Goal: Transaction & Acquisition: Subscribe to service/newsletter

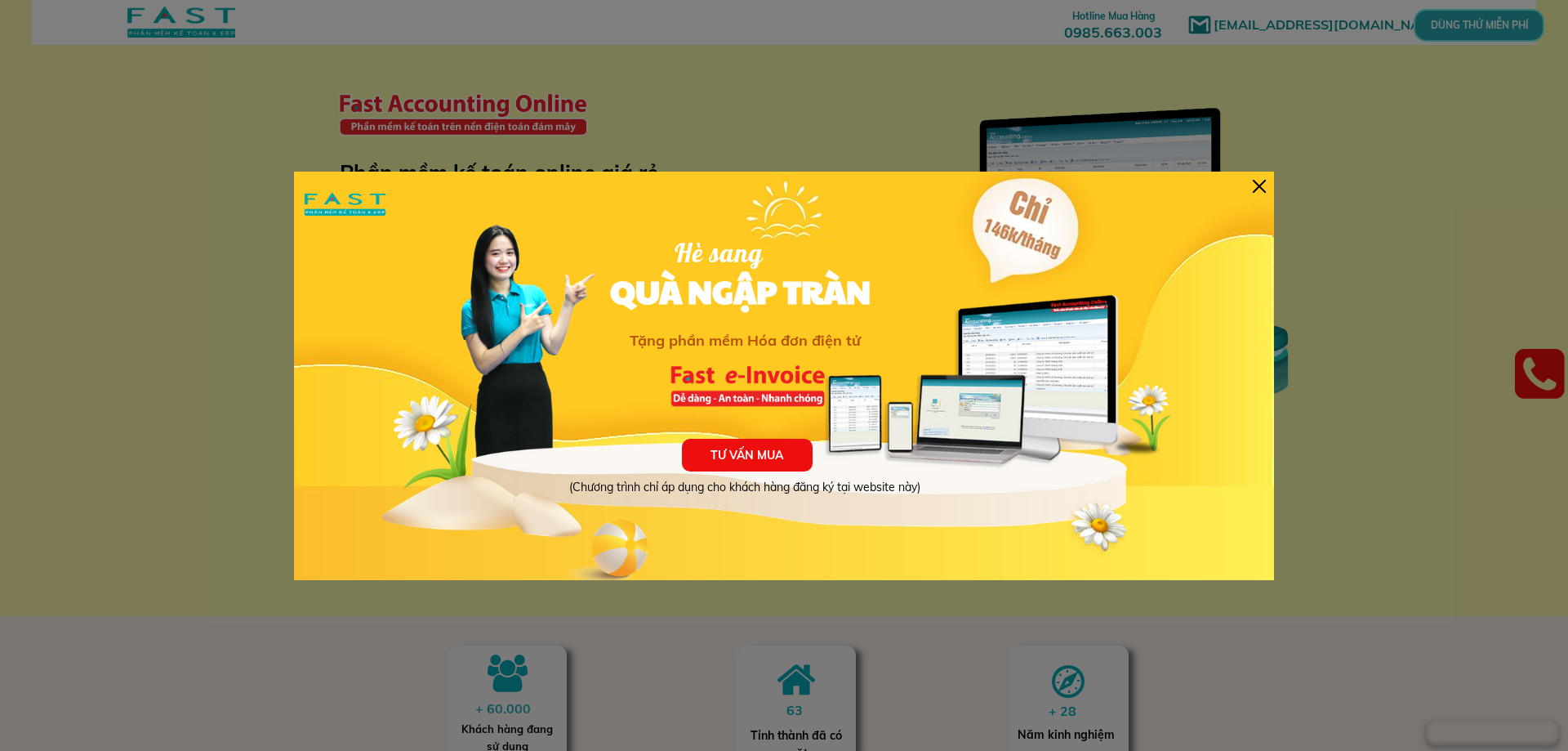
click at [1266, 193] on div "TƯ VẤN MUA (Chương trình chỉ áp dụng cho khách hàng đăng ký tại website này) Hè…" at bounding box center [784, 376] width 980 height 409
click at [1263, 187] on div at bounding box center [1258, 186] width 13 height 13
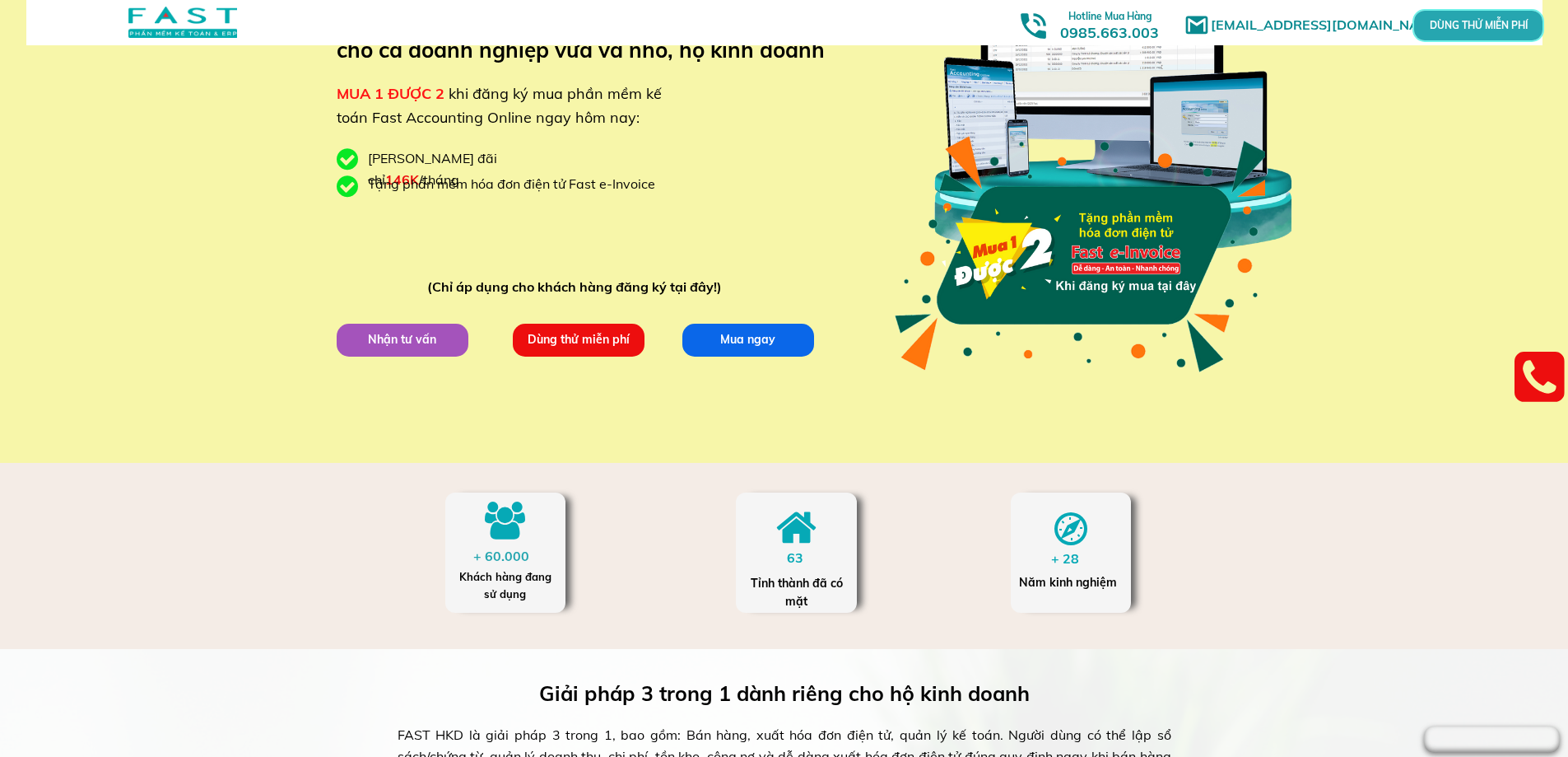
scroll to position [165, 0]
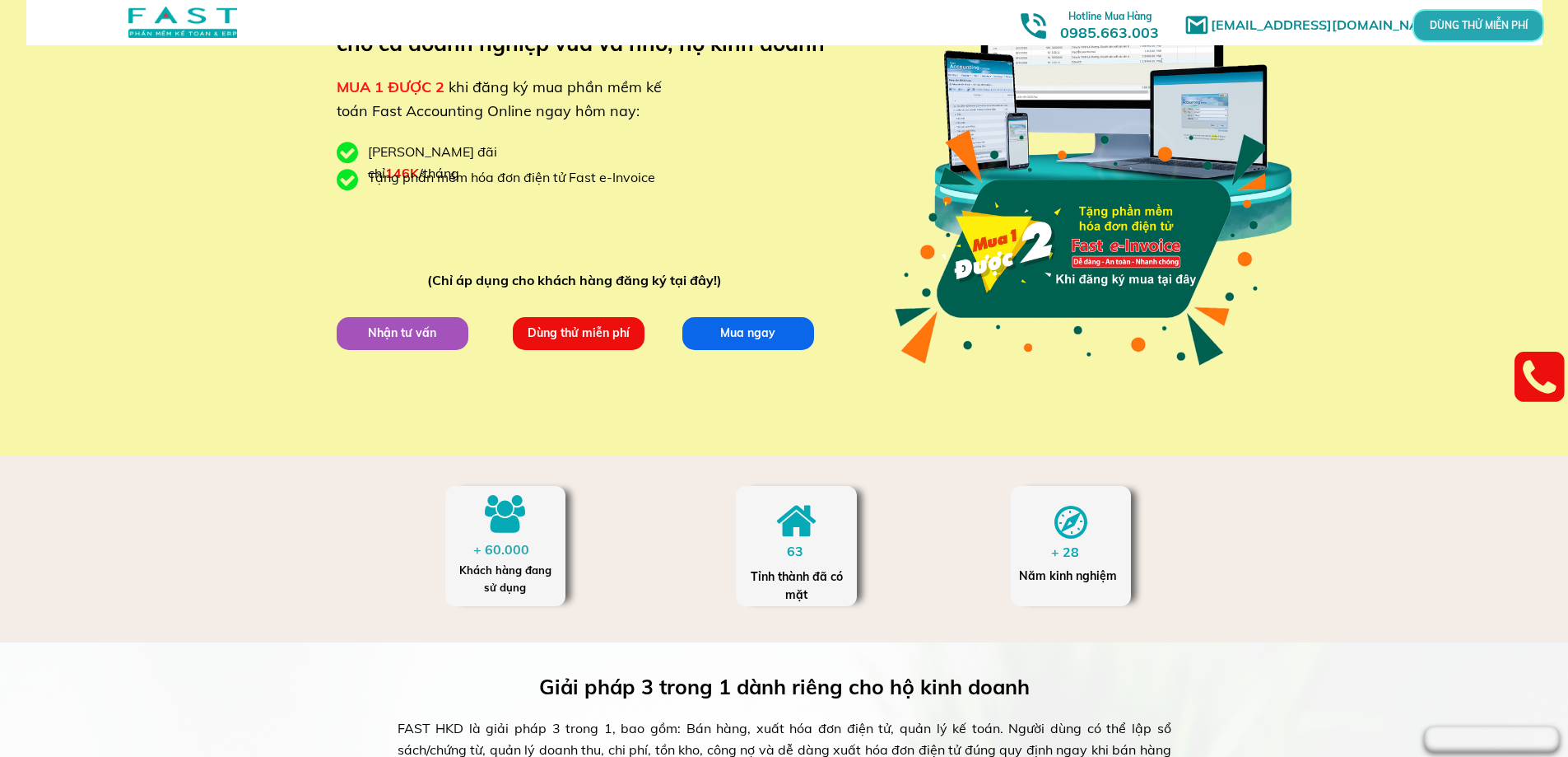
click at [796, 565] on div at bounding box center [796, 546] width 120 height 120
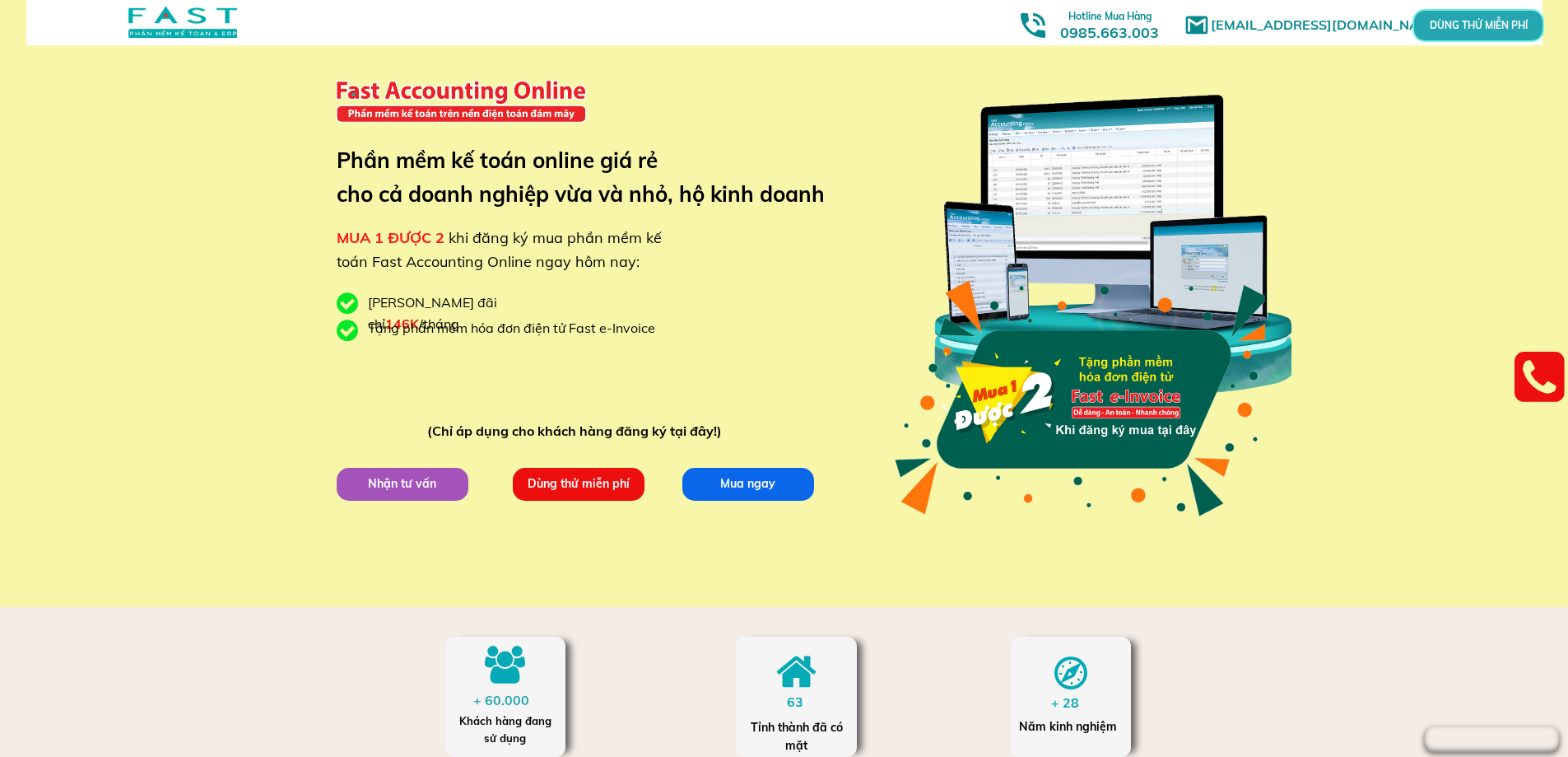
scroll to position [0, 0]
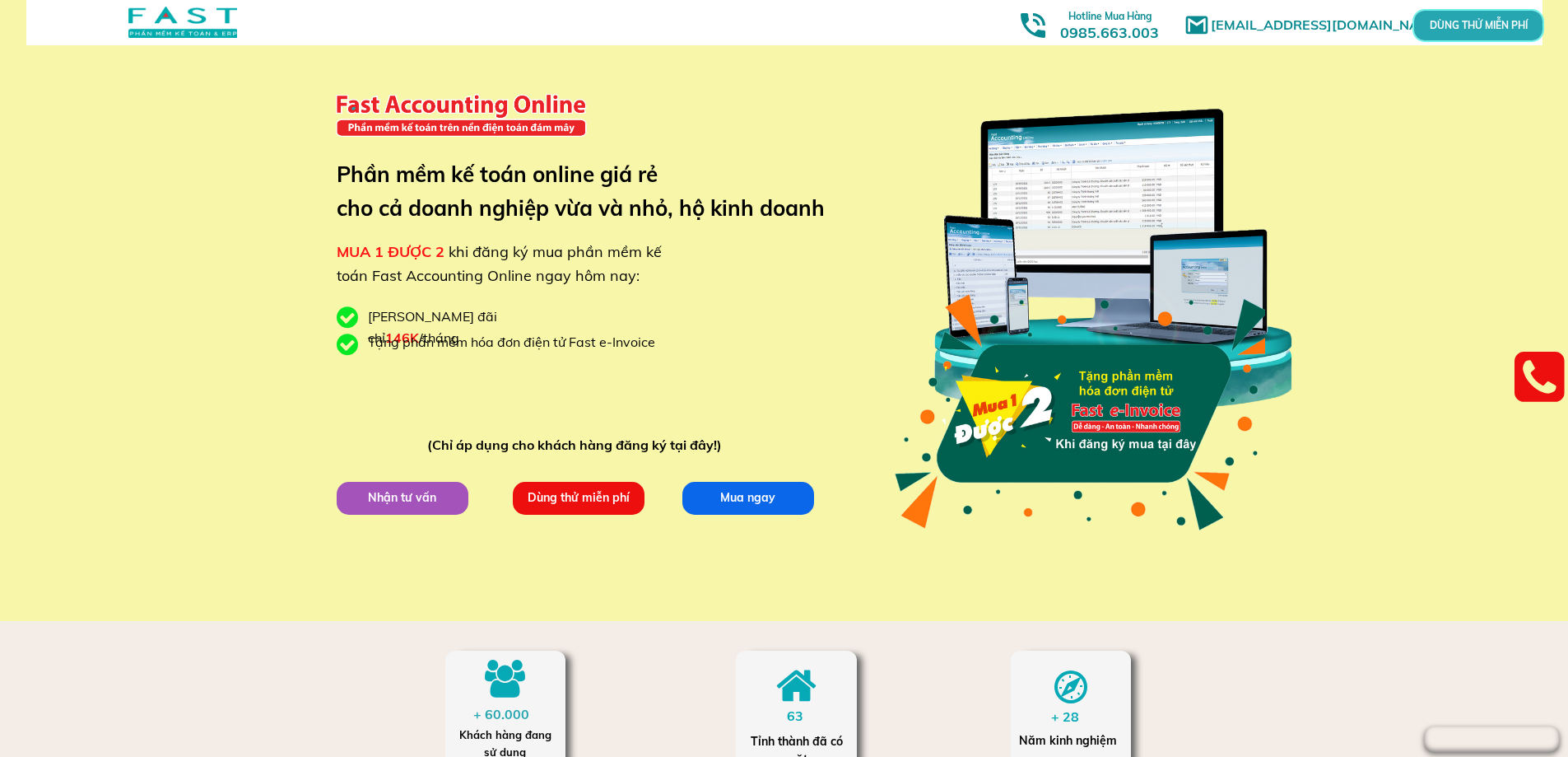
click at [426, 472] on div "[EMAIL_ADDRESS][DOMAIN_NAME] MUA 1 ĐƯỢC 2 khi đăng ký mua phần mềm kế toán Fast…" at bounding box center [784, 310] width 790 height 621
click at [414, 489] on p "Nhận tư vấn" at bounding box center [402, 497] width 132 height 33
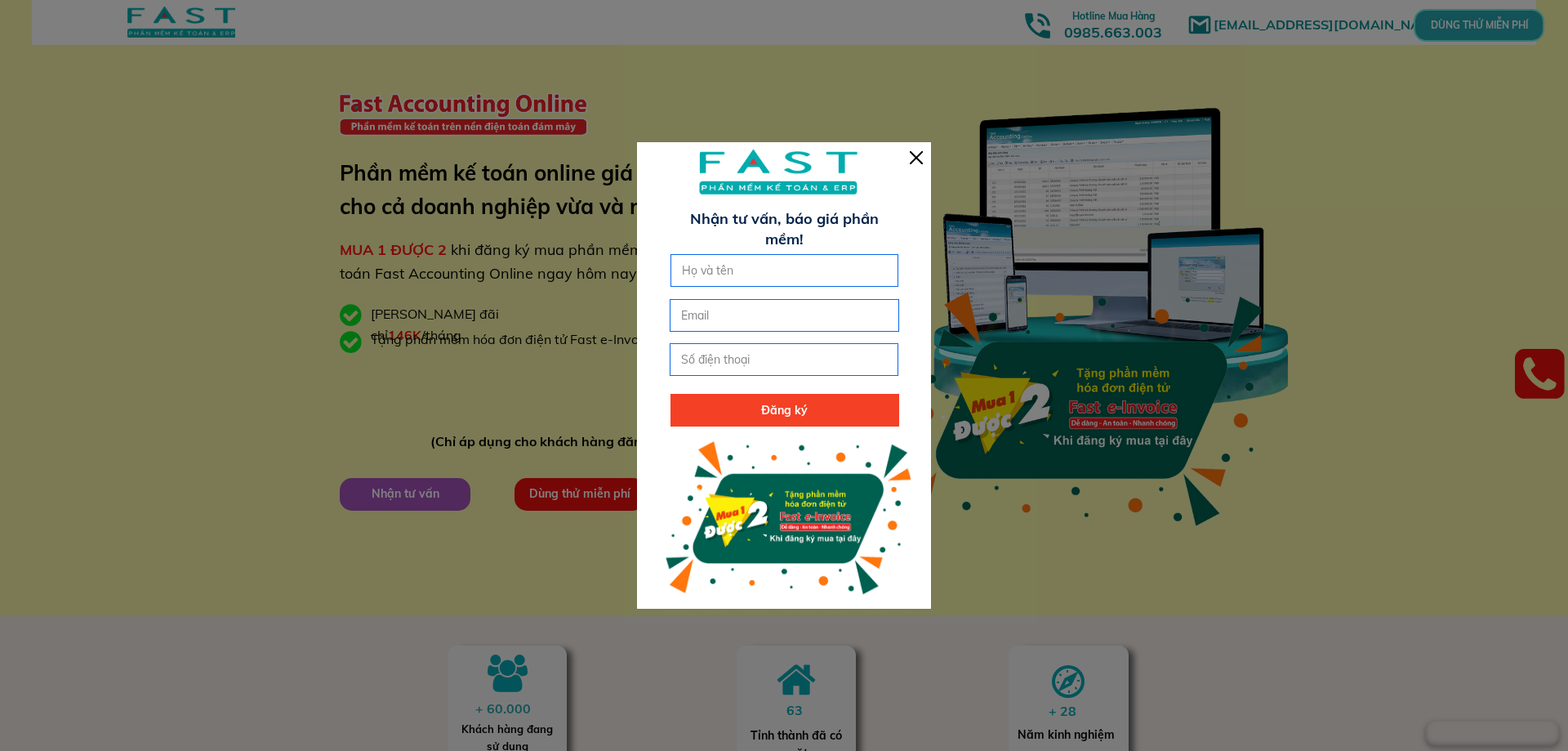
click at [916, 155] on div at bounding box center [916, 157] width 13 height 13
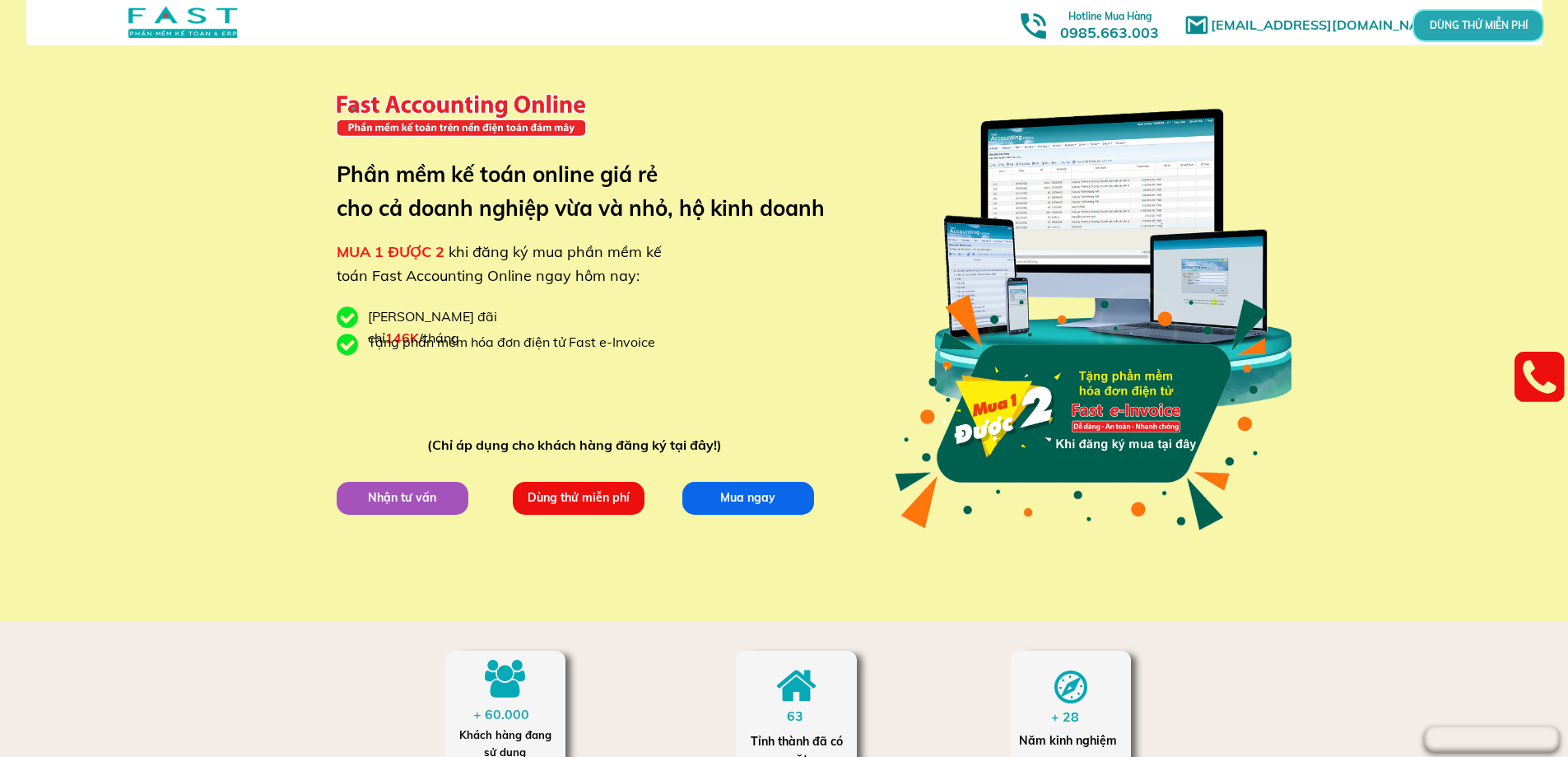
click at [495, 230] on div "[EMAIL_ADDRESS][DOMAIN_NAME] MUA 1 ĐƯỢC 2 khi đăng ký mua phần mềm kế toán Fast…" at bounding box center [784, 310] width 790 height 621
drag, startPoint x: 443, startPoint y: 293, endPoint x: 450, endPoint y: 360, distance: 67.4
click at [443, 293] on div "[EMAIL_ADDRESS][DOMAIN_NAME] MUA 1 ĐƯỢC 2 khi đăng ký mua phần mềm kế toán Fast…" at bounding box center [784, 310] width 790 height 621
drag, startPoint x: 452, startPoint y: 361, endPoint x: 462, endPoint y: 358, distance: 10.4
click at [453, 361] on div "[EMAIL_ADDRESS][DOMAIN_NAME] MUA 1 ĐƯỢC 2 khi đăng ký mua phần mềm kế toán Fast…" at bounding box center [784, 310] width 790 height 621
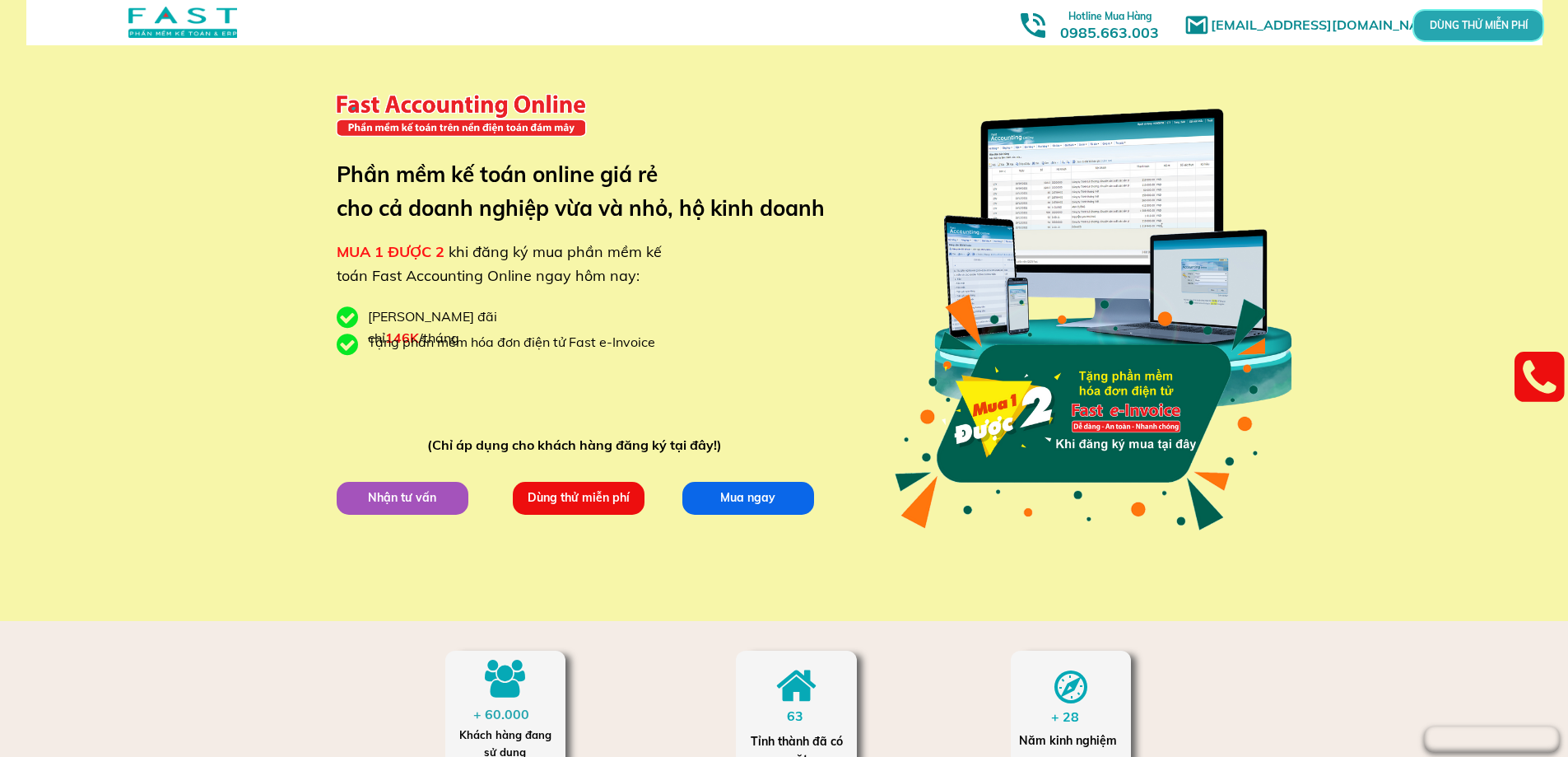
click at [1074, 382] on div at bounding box center [1080, 412] width 376 height 267
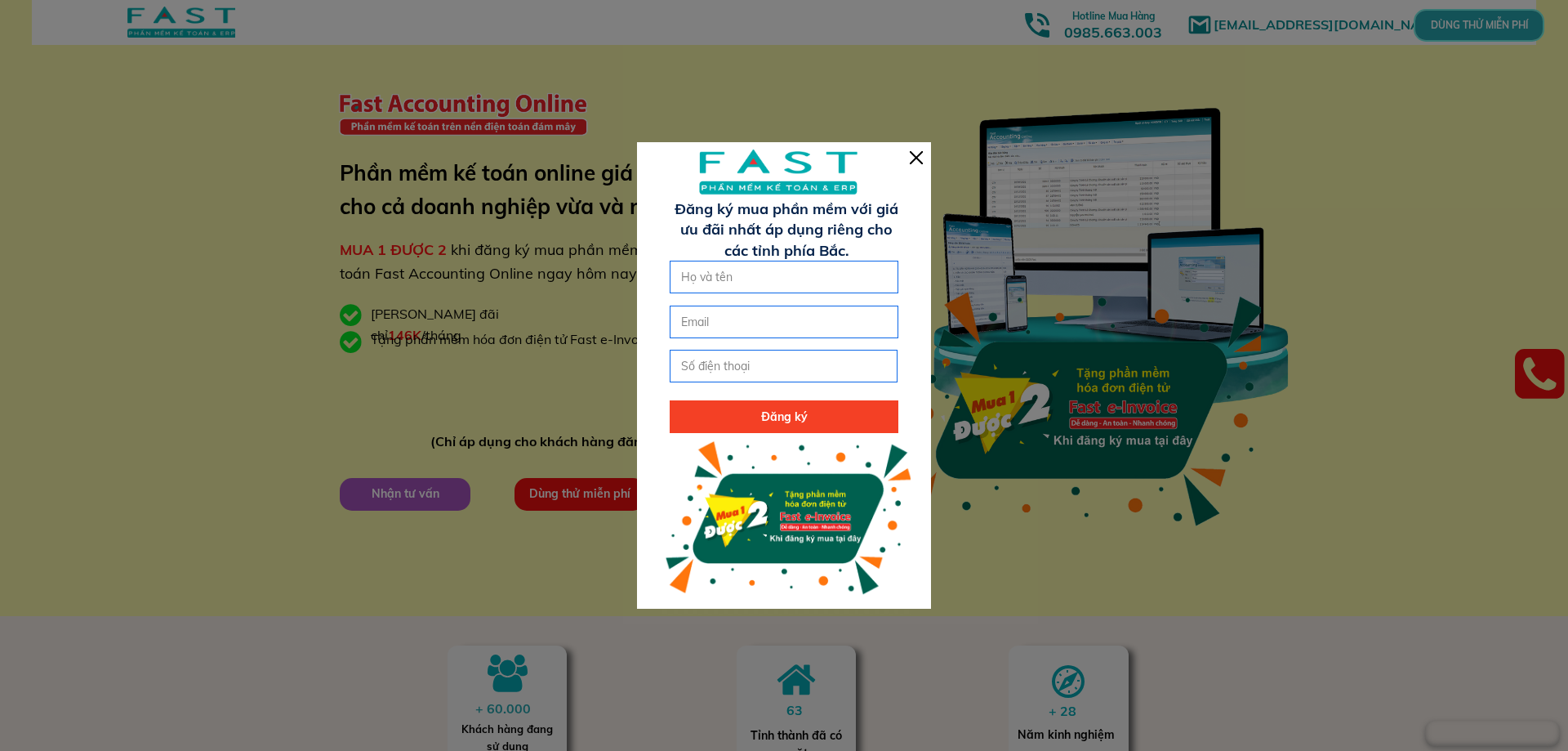
click at [925, 163] on div at bounding box center [784, 375] width 294 height 465
click at [926, 161] on div at bounding box center [784, 375] width 294 height 465
click at [916, 159] on div at bounding box center [916, 157] width 13 height 13
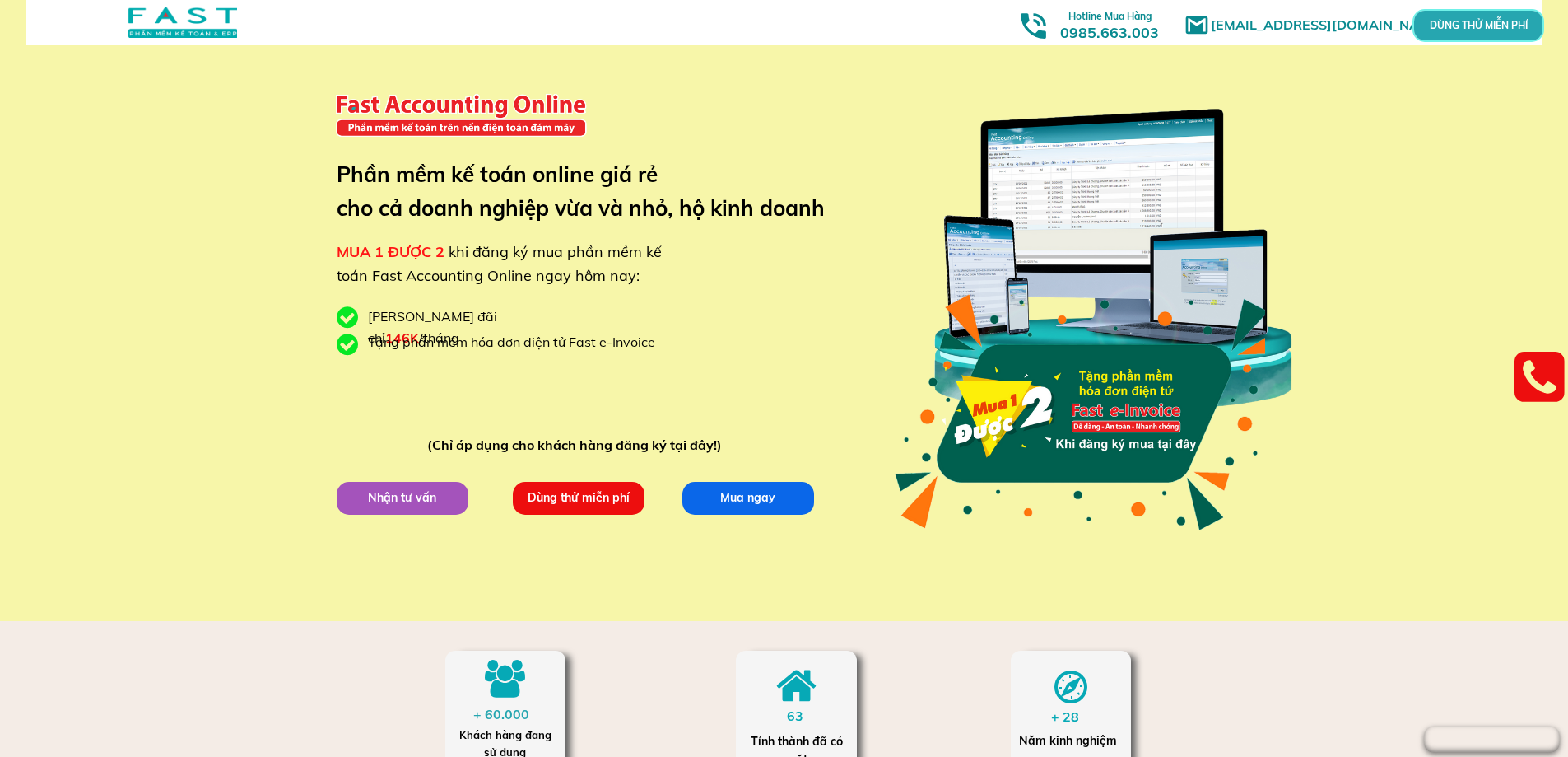
click at [345, 350] on div at bounding box center [348, 346] width 23 height 28
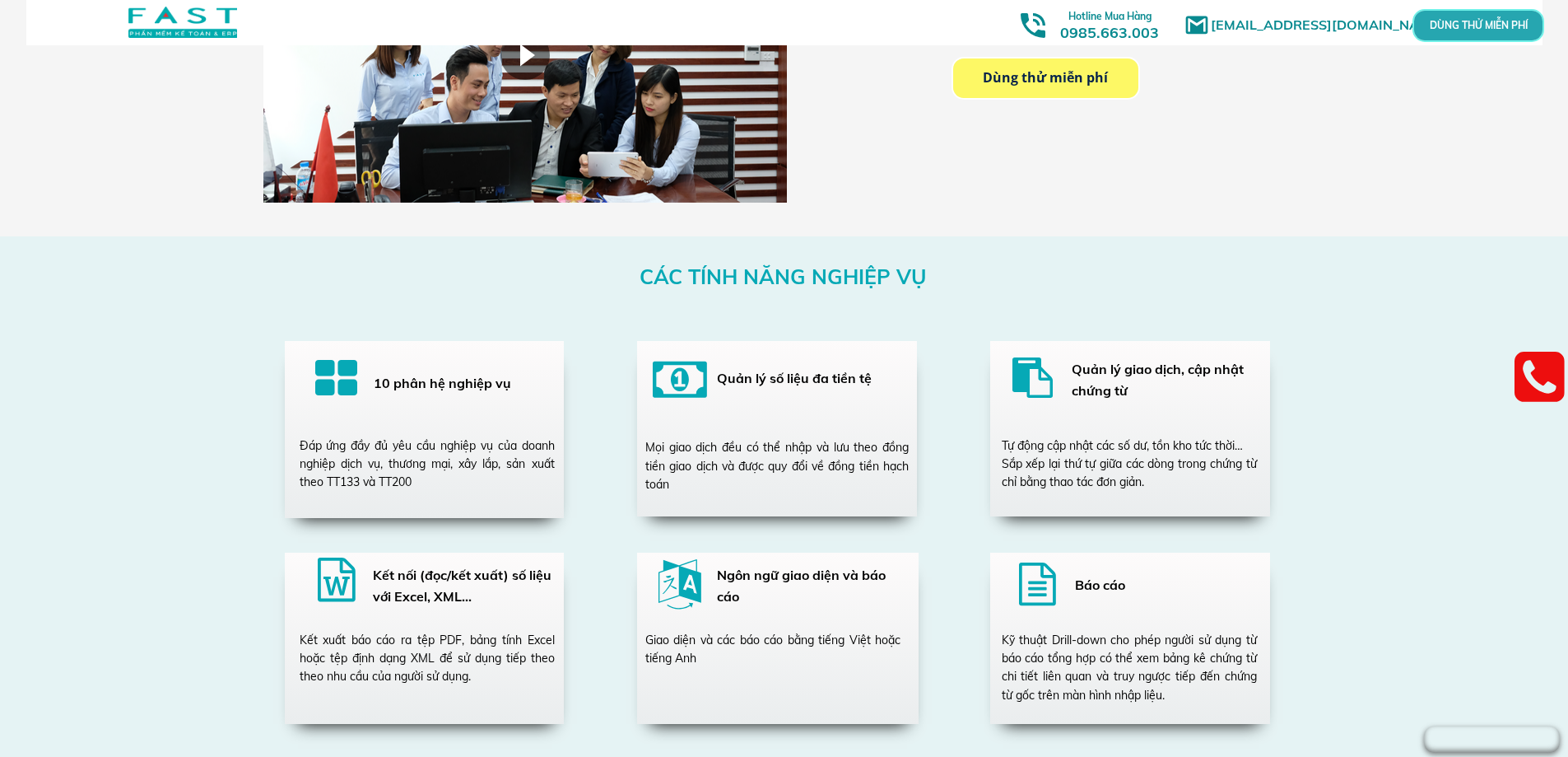
scroll to position [2718, 0]
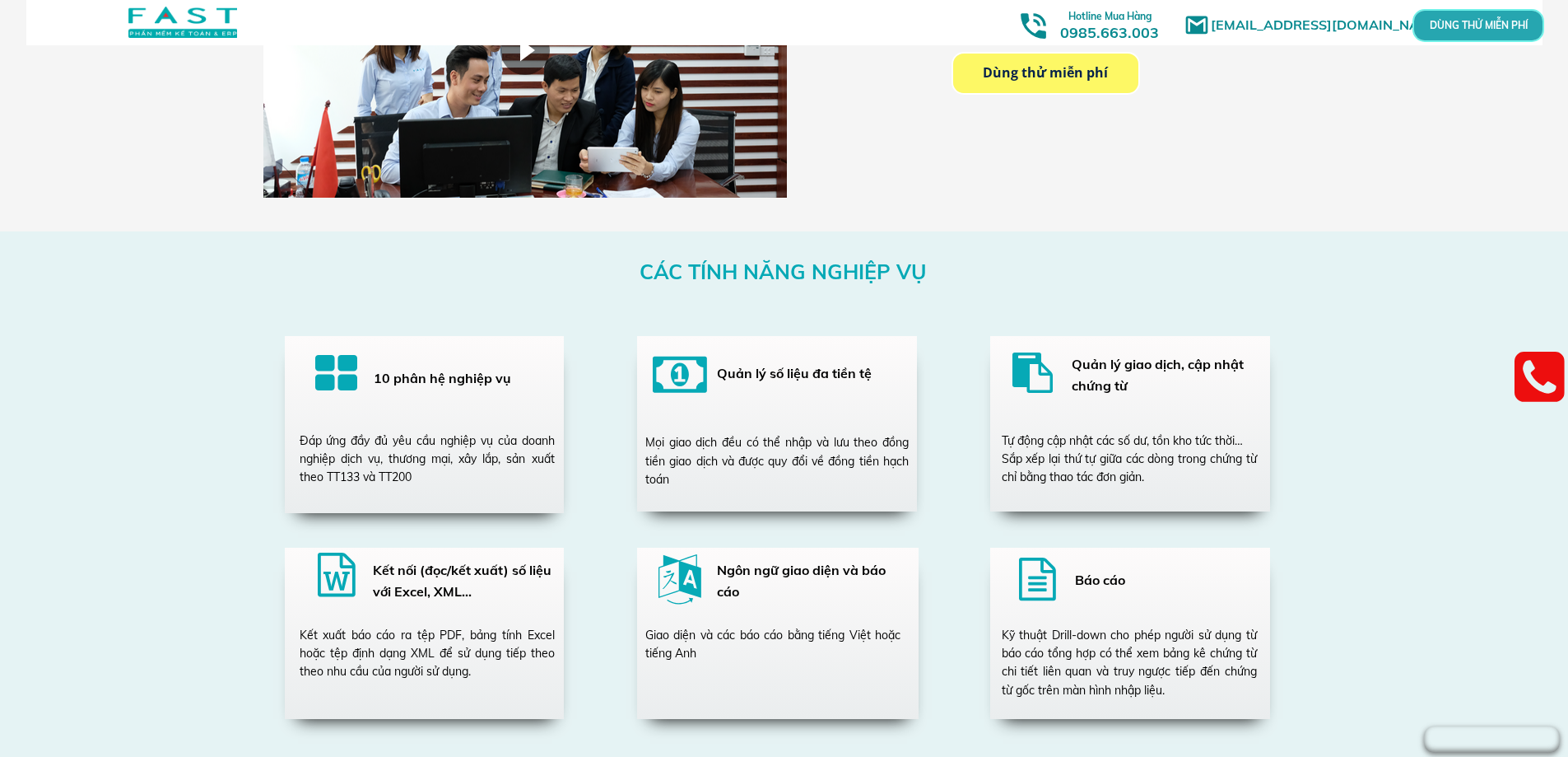
click at [312, 378] on div at bounding box center [424, 425] width 279 height 177
click at [326, 386] on div at bounding box center [336, 376] width 42 height 48
click at [434, 405] on div at bounding box center [424, 425] width 279 height 177
click at [417, 472] on div "Đáp ứng đầy đủ yêu cầu nghiệp vụ của doanh nghiệp dịch vụ, thương mại, xây lắp,…" at bounding box center [427, 459] width 255 height 55
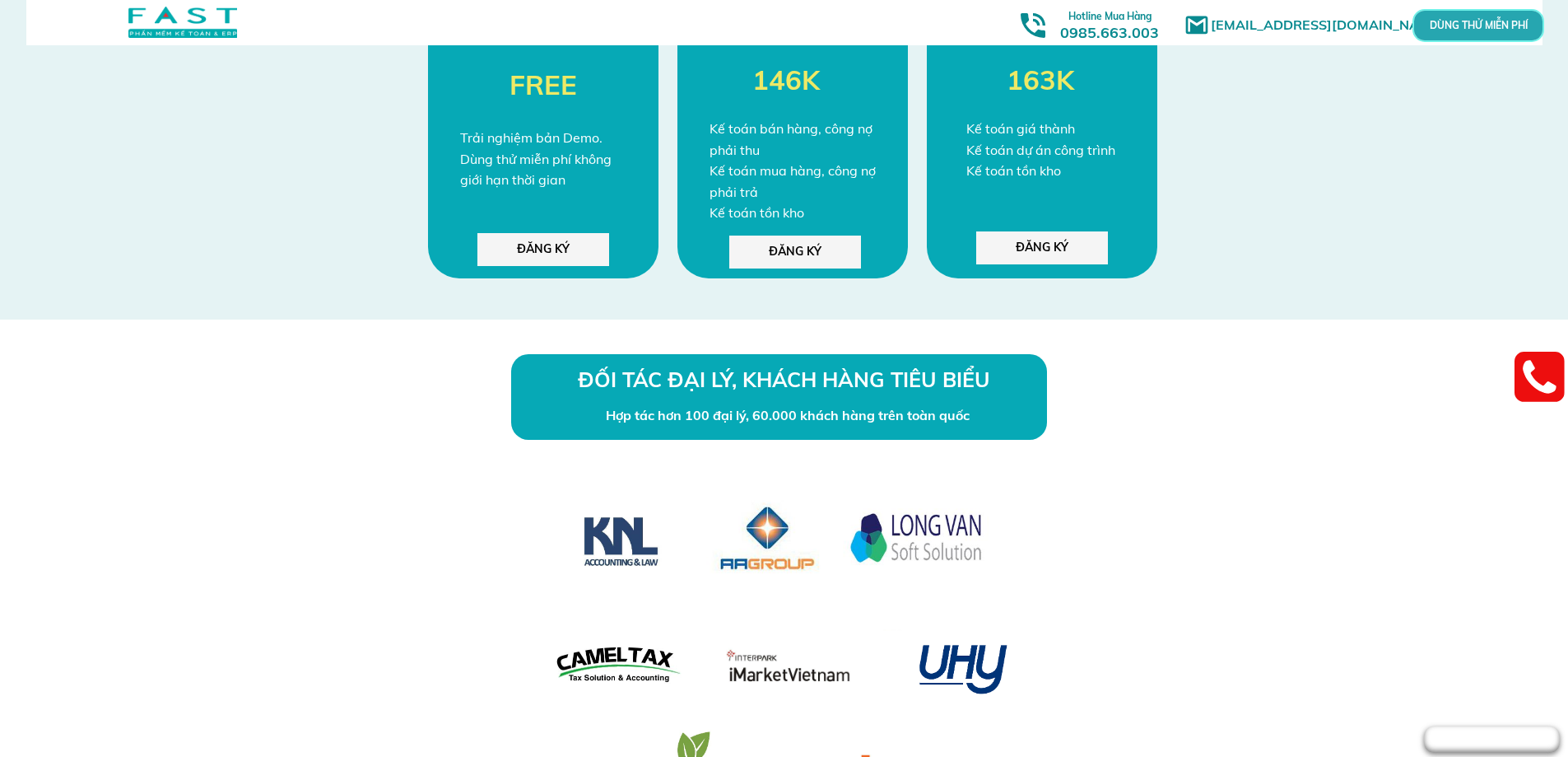
scroll to position [4528, 0]
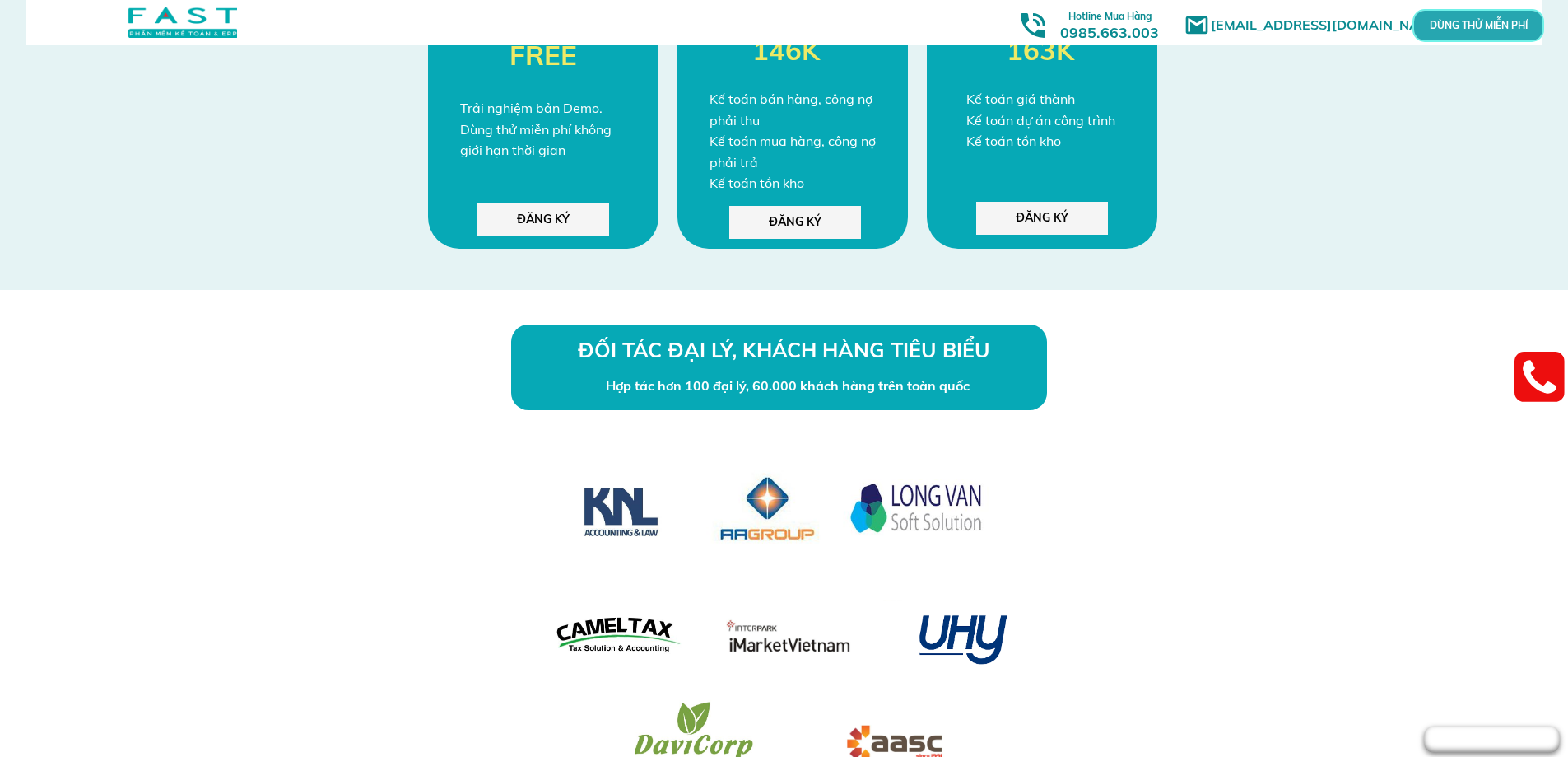
click at [524, 218] on p "ĐĂNG KÝ" at bounding box center [543, 219] width 132 height 33
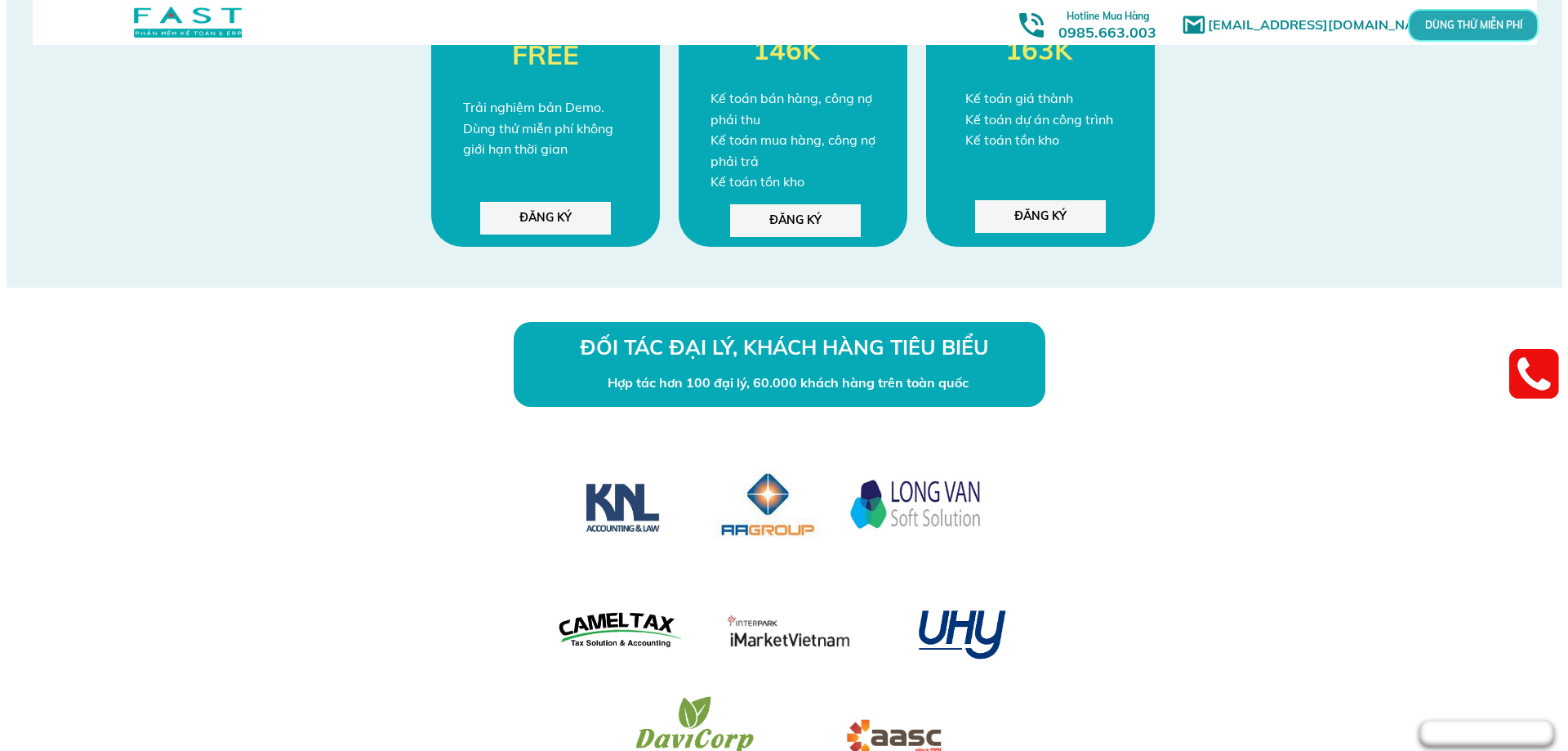
scroll to position [0, 0]
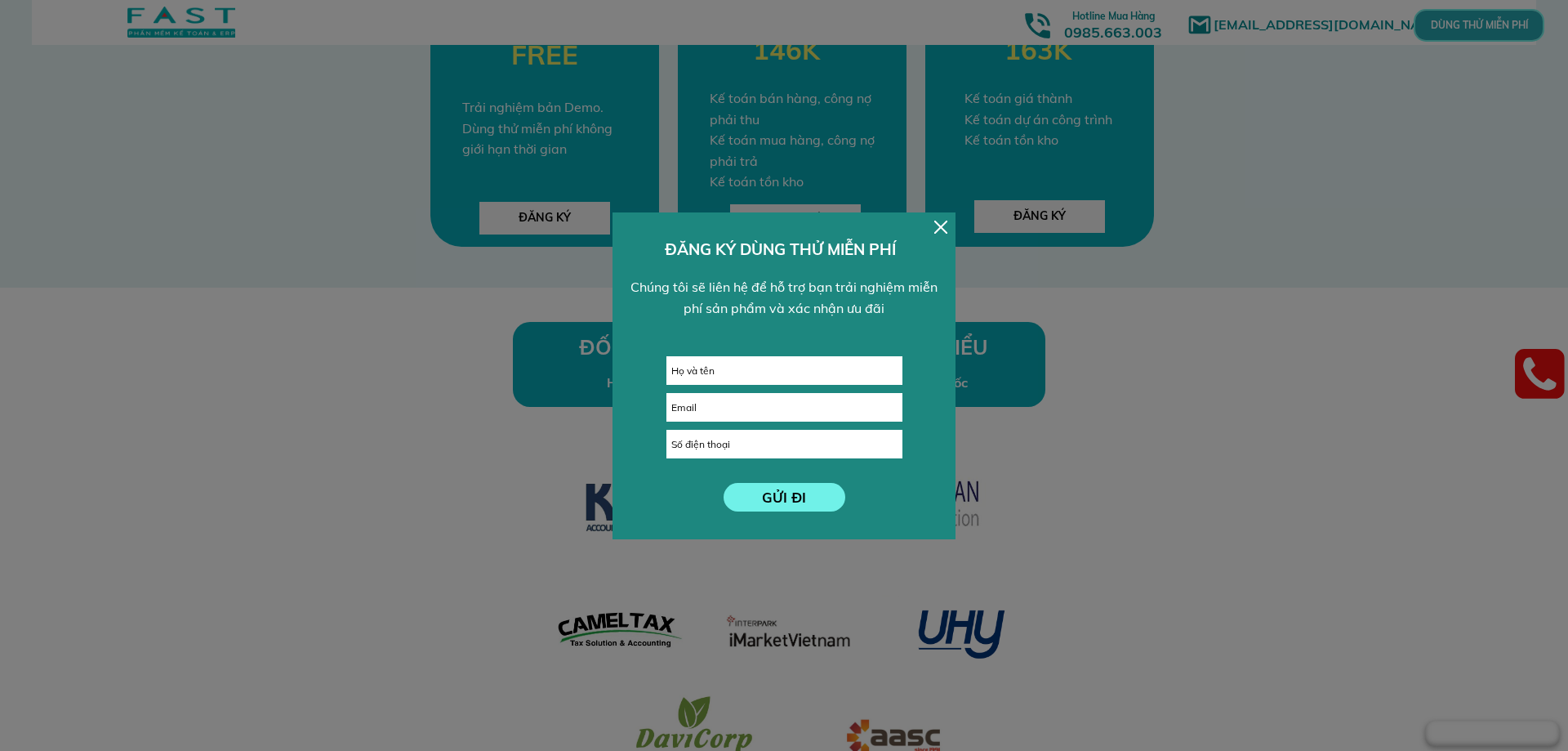
click at [935, 226] on div at bounding box center [940, 227] width 13 height 13
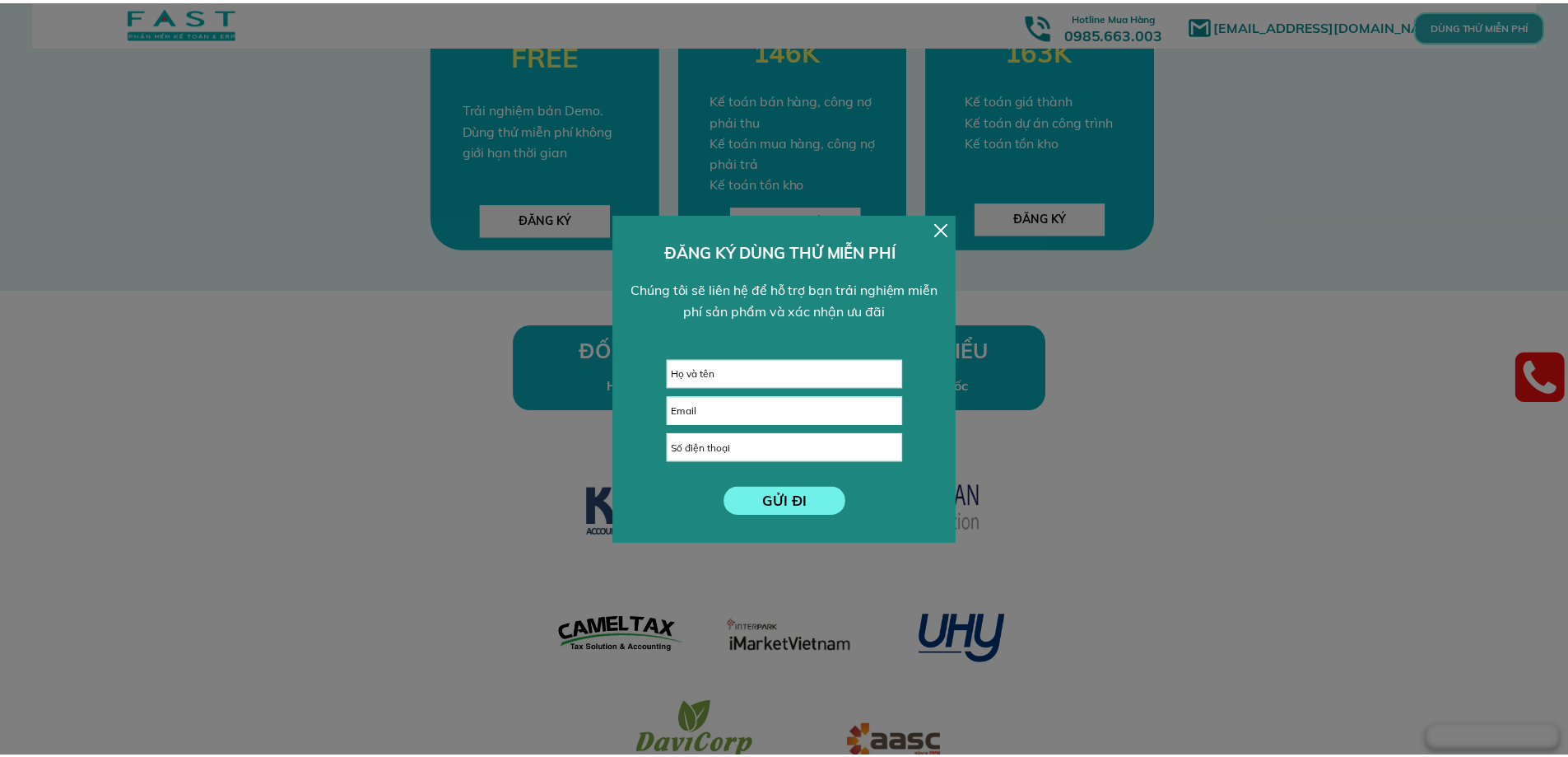
scroll to position [4528, 0]
